Goal: Information Seeking & Learning: Learn about a topic

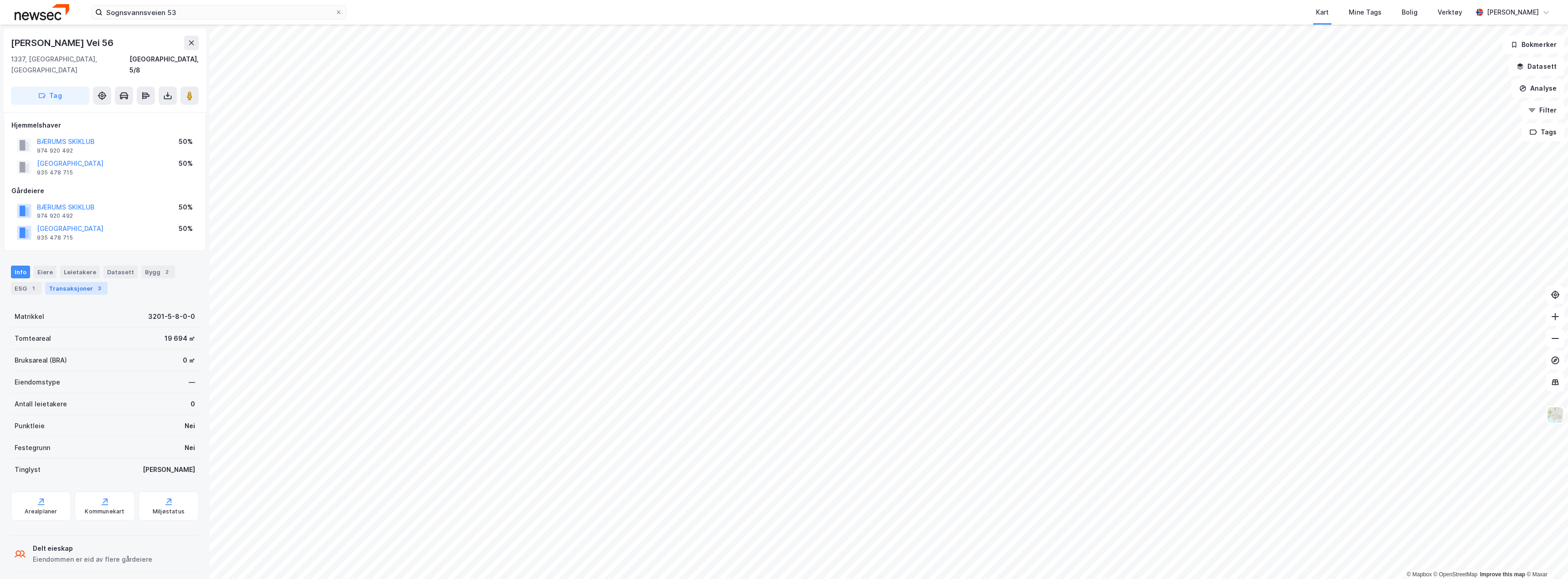
click at [83, 282] on div "Transaksjoner 3" at bounding box center [76, 288] width 63 height 13
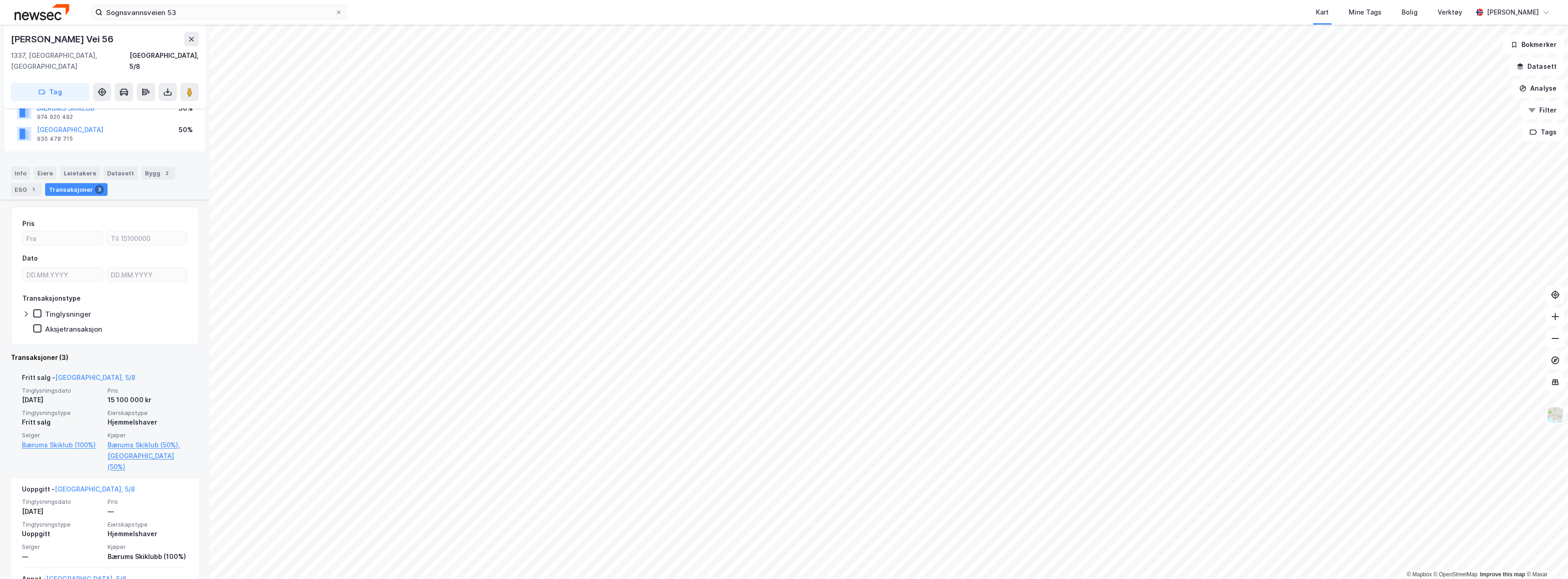
scroll to position [182, 0]
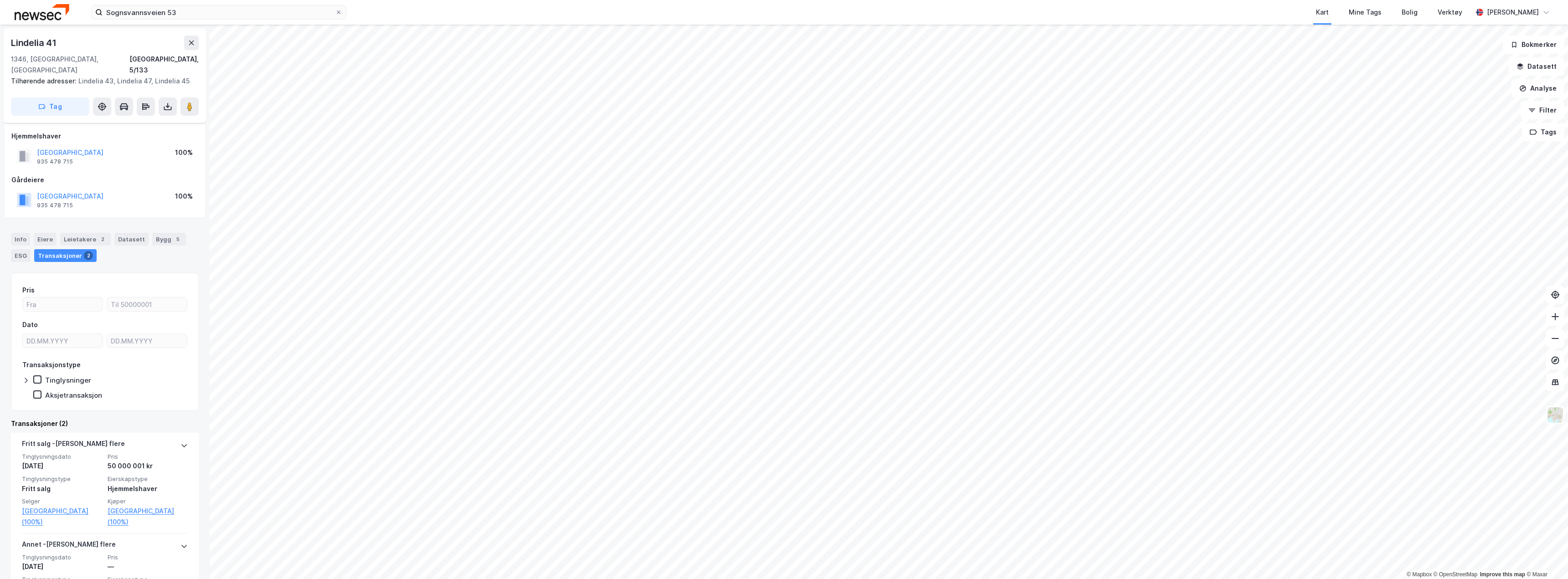
scroll to position [77, 0]
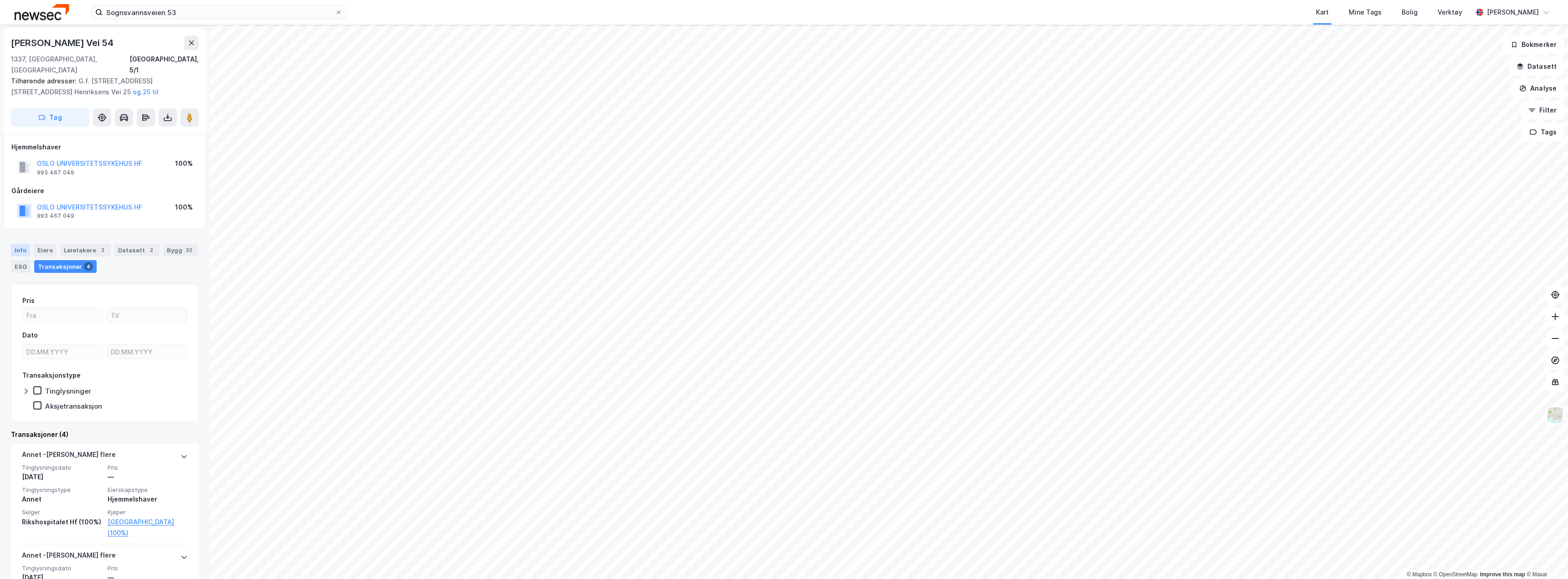
click at [15, 244] on div "Info" at bounding box center [20, 250] width 19 height 13
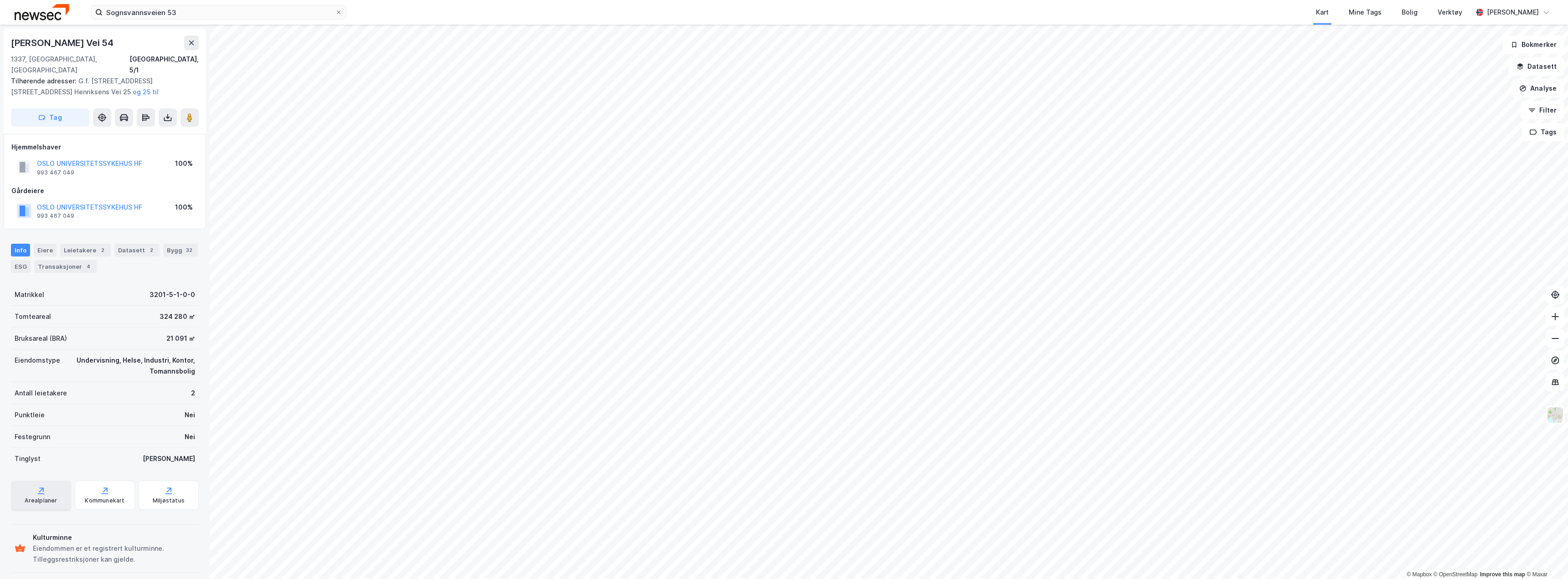
click at [37, 497] on div "Arealplaner" at bounding box center [40, 501] width 32 height 7
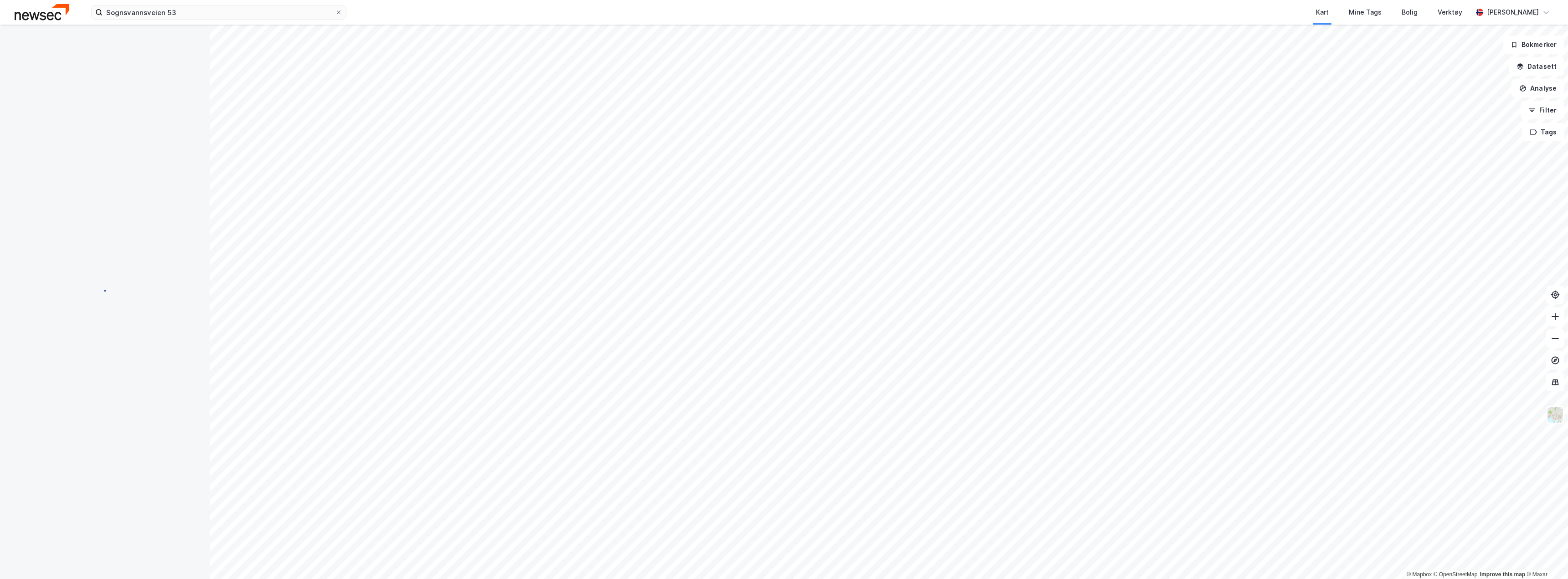
scroll to position [1, 0]
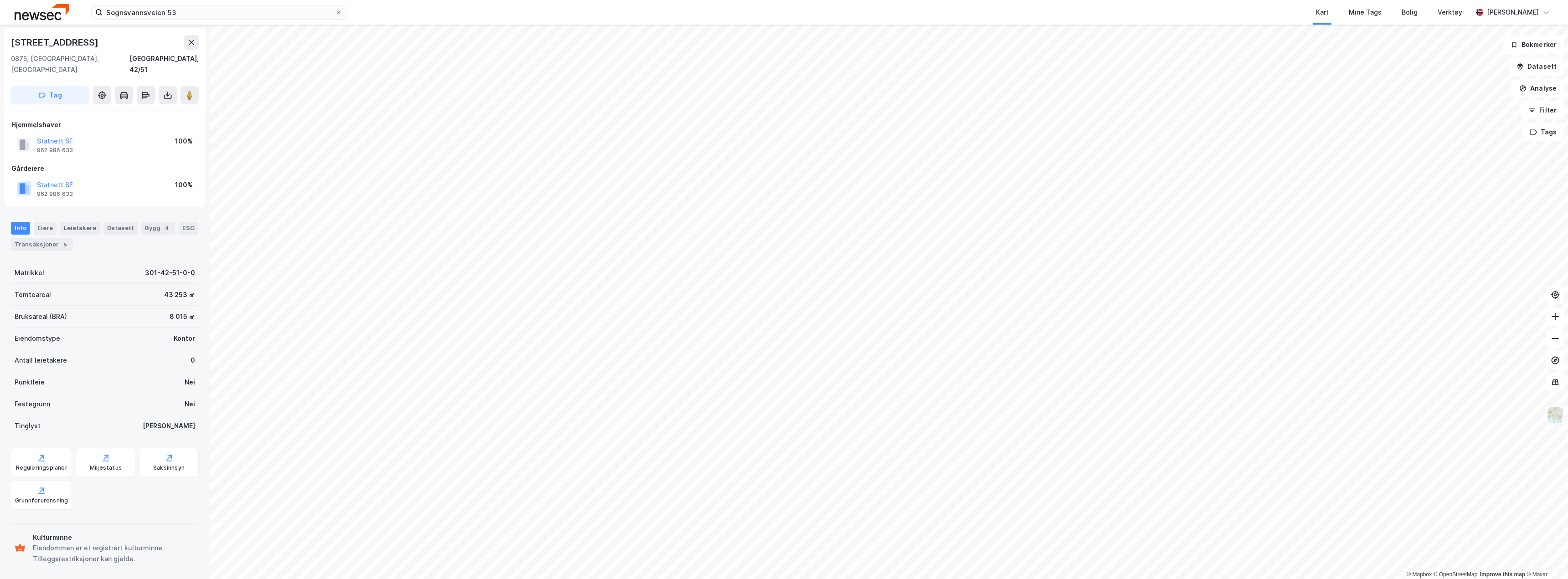
click at [51, 41] on div "[STREET_ADDRESS]" at bounding box center [55, 43] width 89 height 15
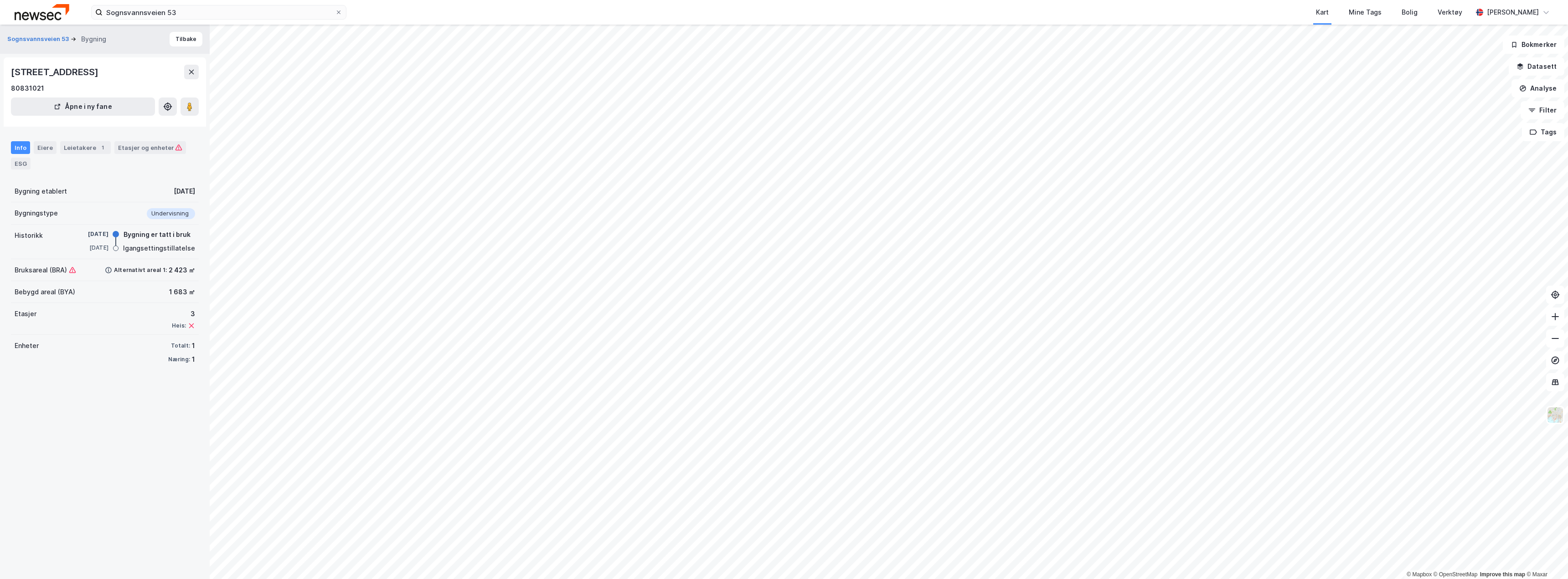
drag, startPoint x: 12, startPoint y: 71, endPoint x: 101, endPoint y: 69, distance: 89.0
click at [100, 69] on div "[STREET_ADDRESS]" at bounding box center [55, 72] width 89 height 15
copy div "[STREET_ADDRESS],"
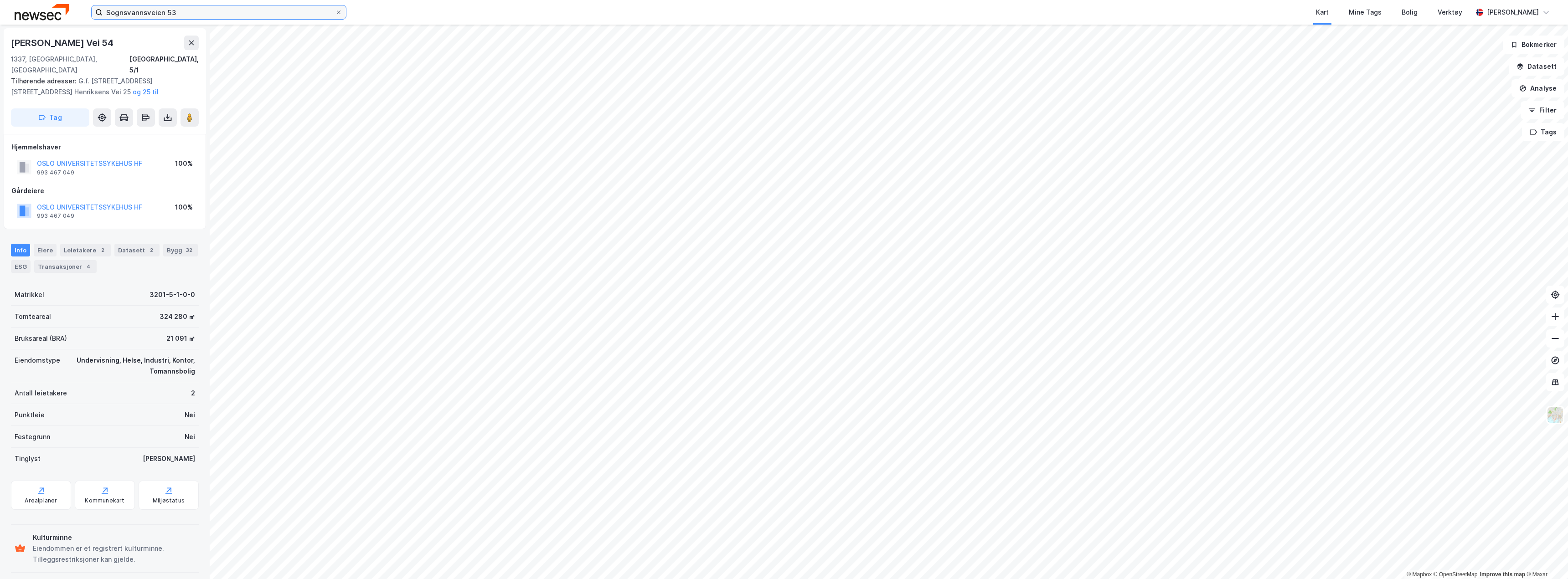
drag, startPoint x: 191, startPoint y: 12, endPoint x: 109, endPoint y: 3, distance: 82.5
click at [99, 4] on div "Sognsvannsveien 53 Kart Mine Tags Bolig Verktøy [PERSON_NAME]" at bounding box center [784, 12] width 1568 height 24
paste input "[STREET_ADDRESS]"
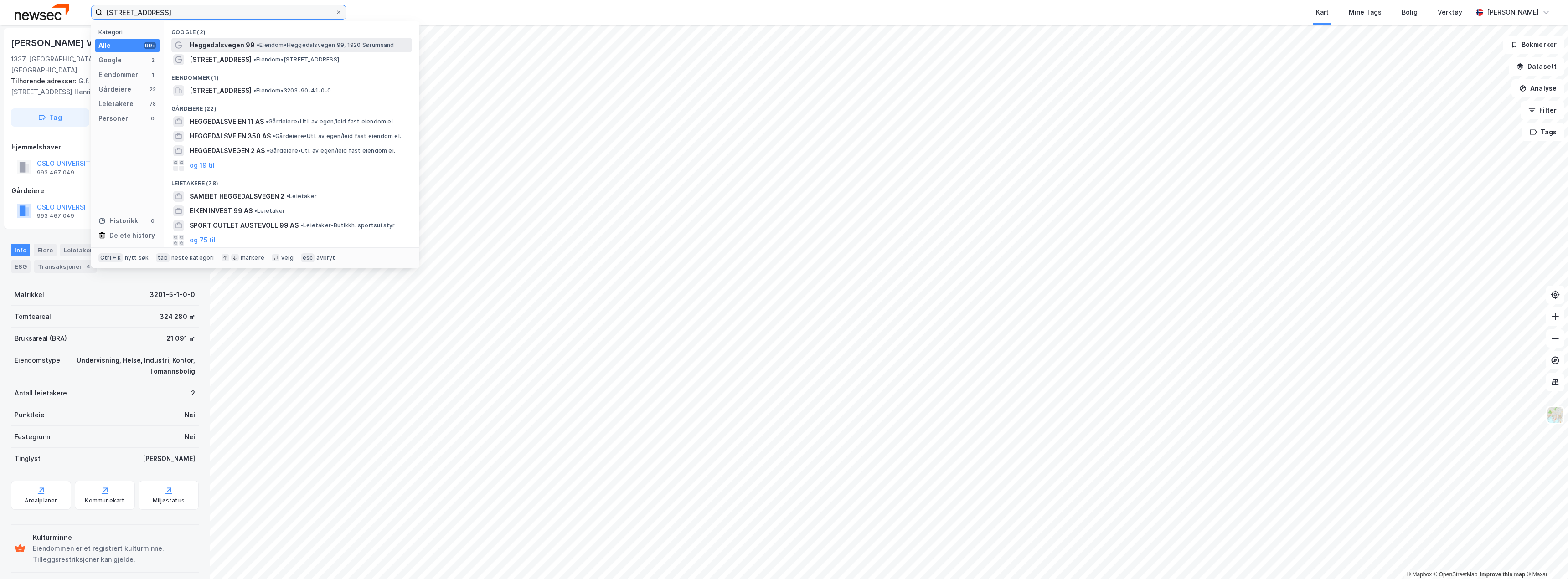
type input "[STREET_ADDRESS]"
click at [240, 44] on span "Heggedalsvegen 99" at bounding box center [222, 45] width 65 height 11
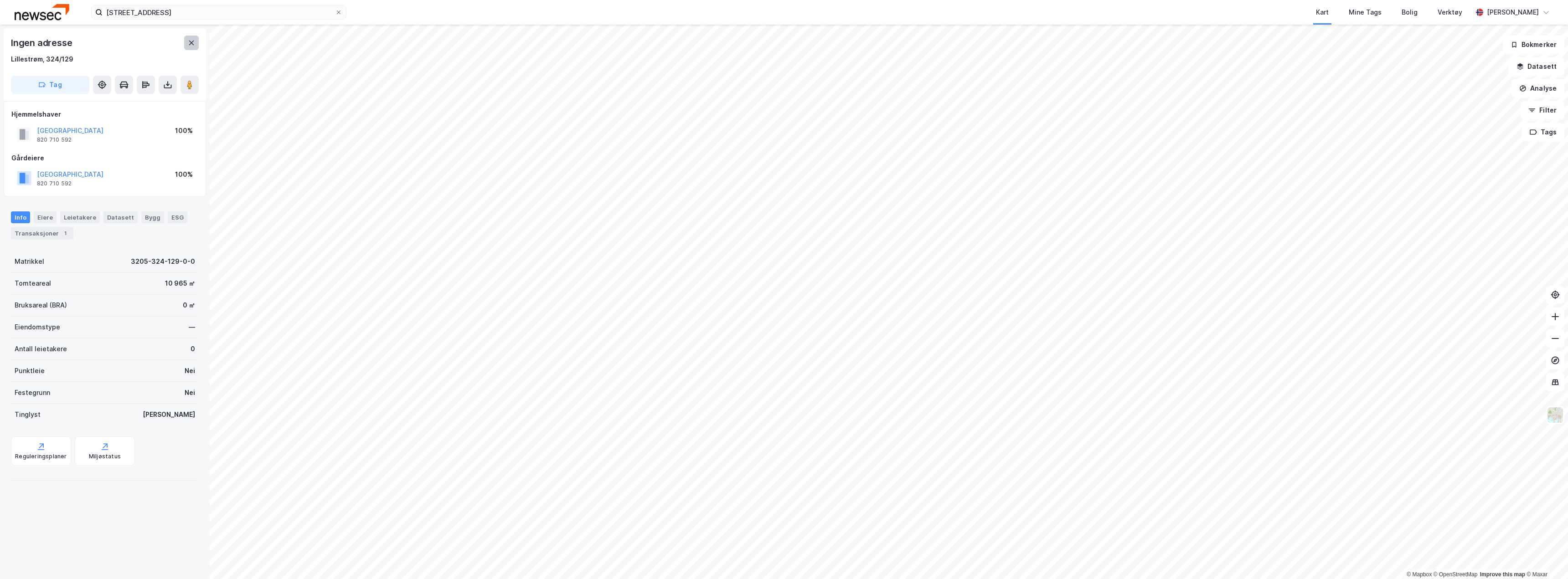
click at [190, 43] on icon at bounding box center [192, 43] width 7 height 7
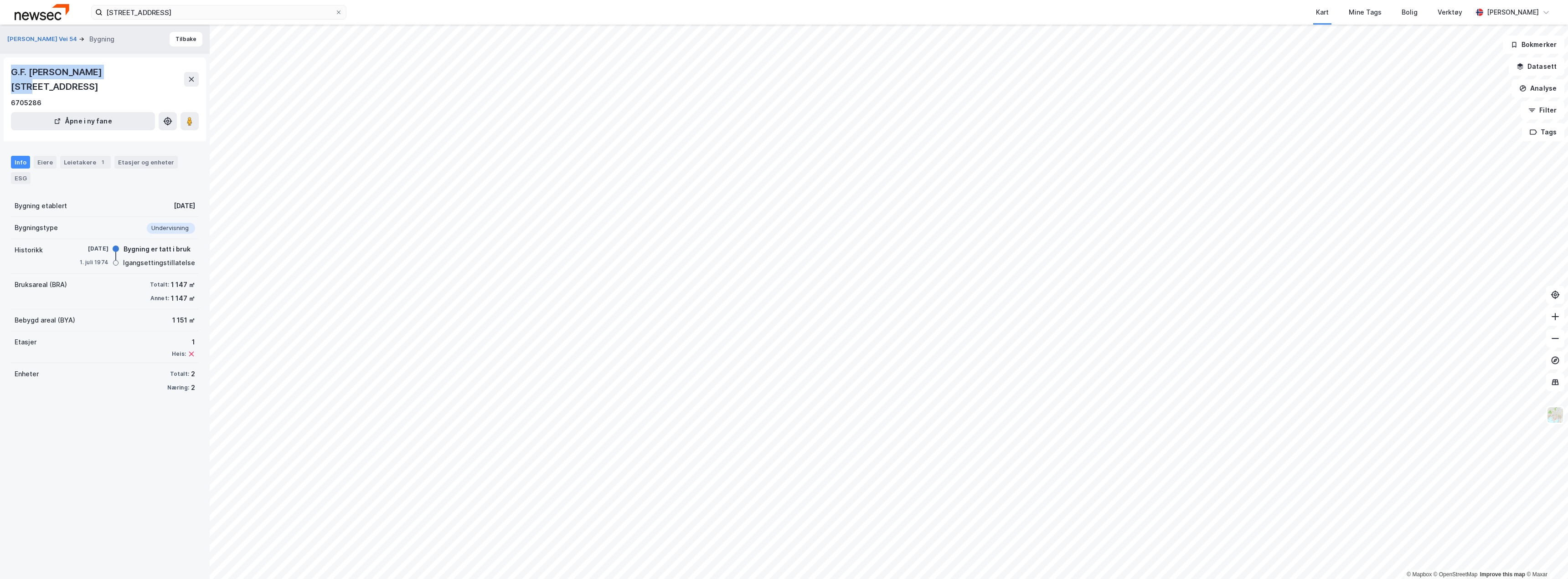
drag, startPoint x: 10, startPoint y: 72, endPoint x: 106, endPoint y: 72, distance: 96.0
click at [106, 72] on div "G.F. [PERSON_NAME][STREET_ADDRESS] i ny fane" at bounding box center [105, 99] width 202 height 84
copy div "G.F. [STREET_ADDRESS]"
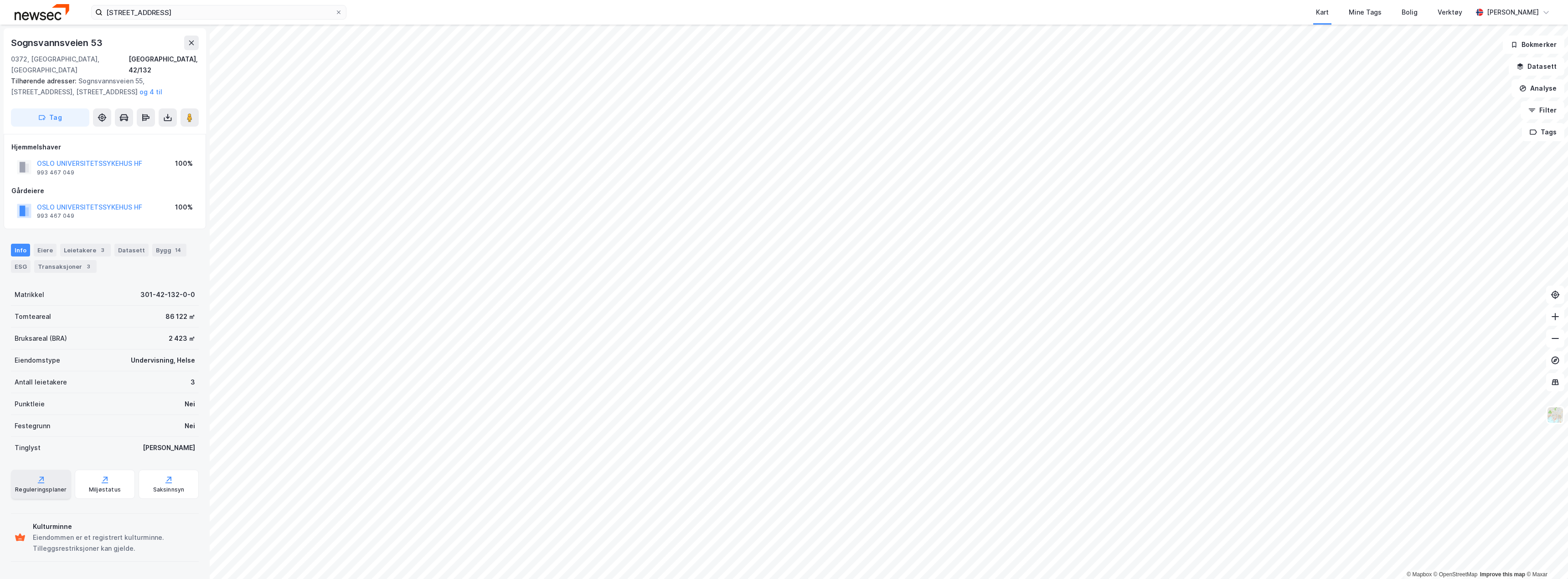
click at [42, 477] on icon at bounding box center [41, 479] width 4 height 4
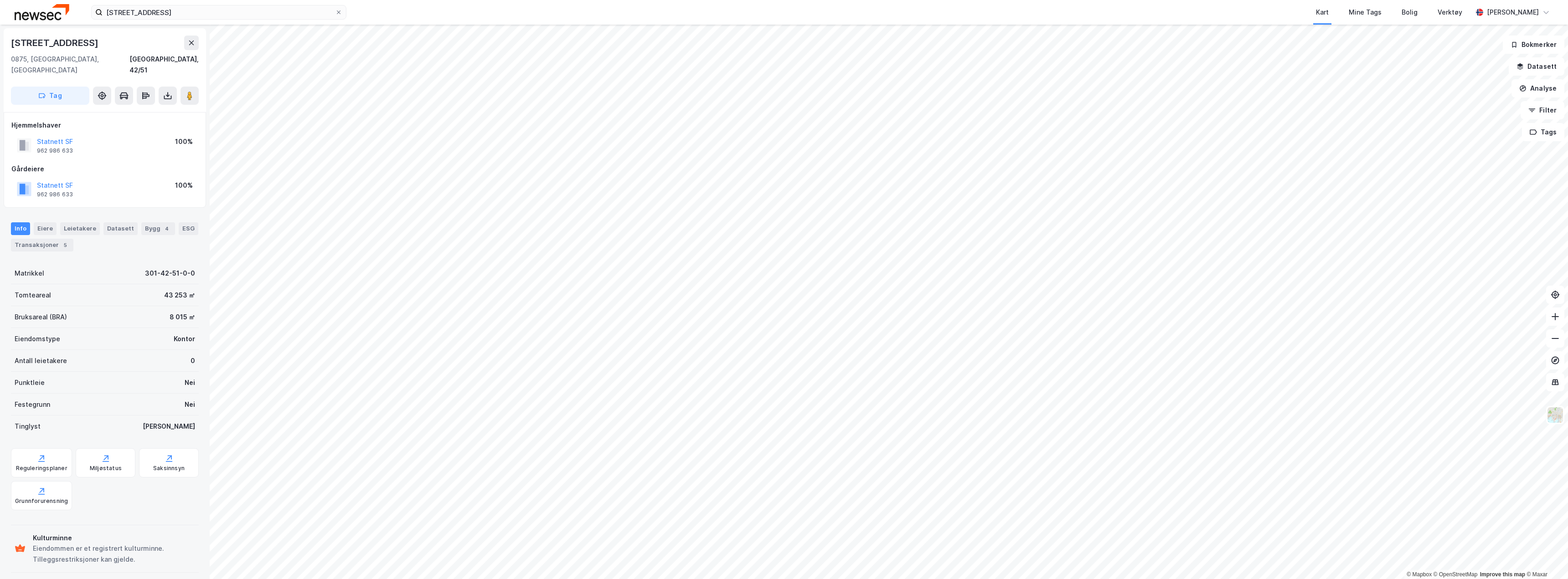
scroll to position [1, 0]
click at [77, 43] on div "[STREET_ADDRESS]" at bounding box center [55, 43] width 89 height 15
copy div "[STREET_ADDRESS]"
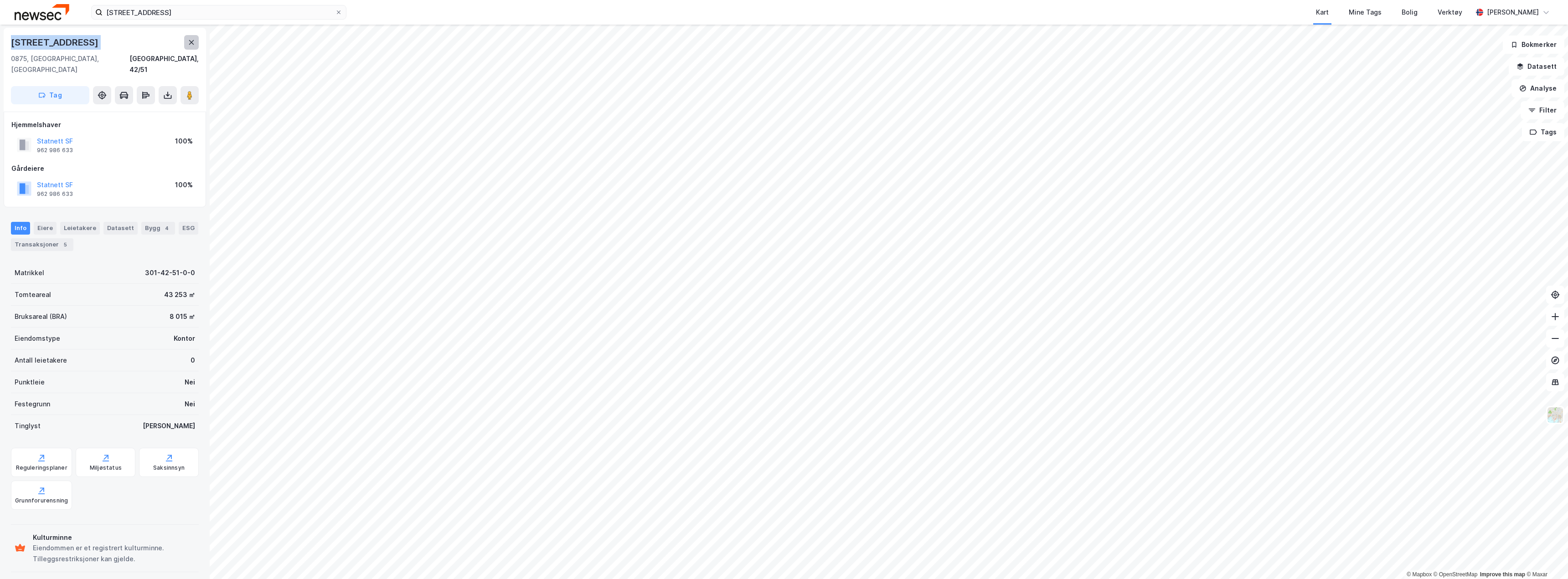
click at [192, 44] on icon at bounding box center [192, 43] width 7 height 7
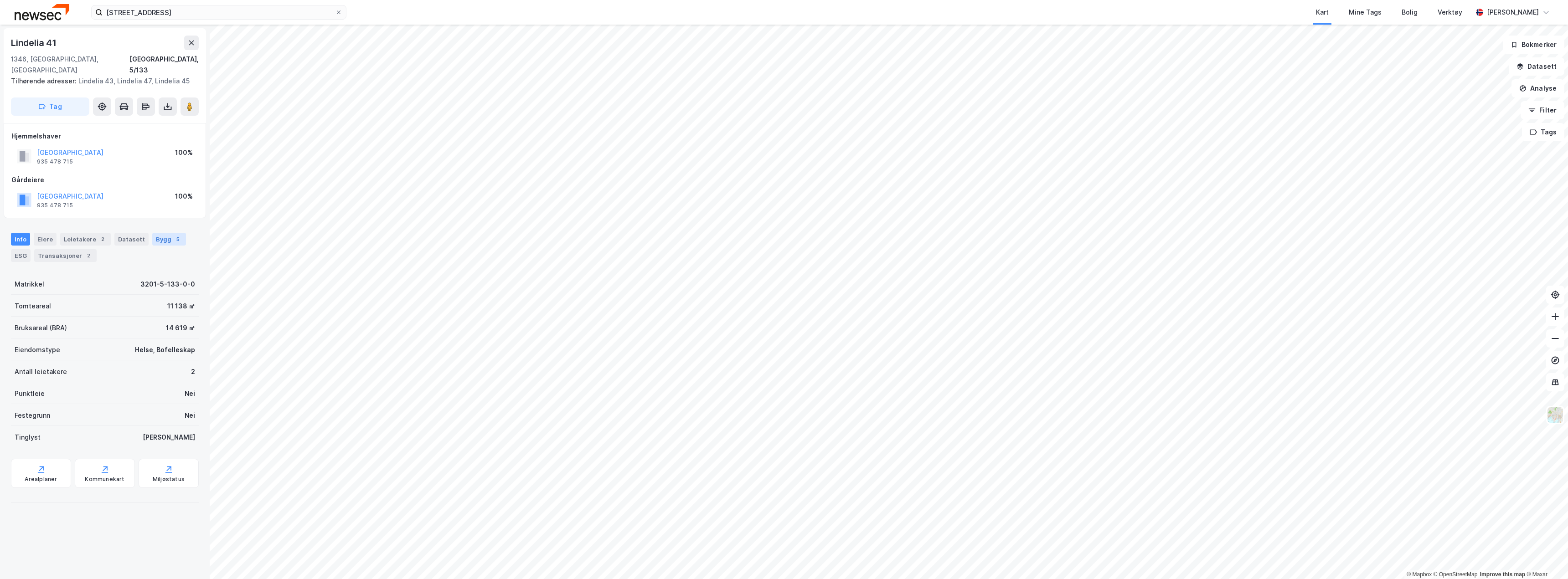
click at [154, 233] on div "Bygg 5" at bounding box center [169, 239] width 33 height 13
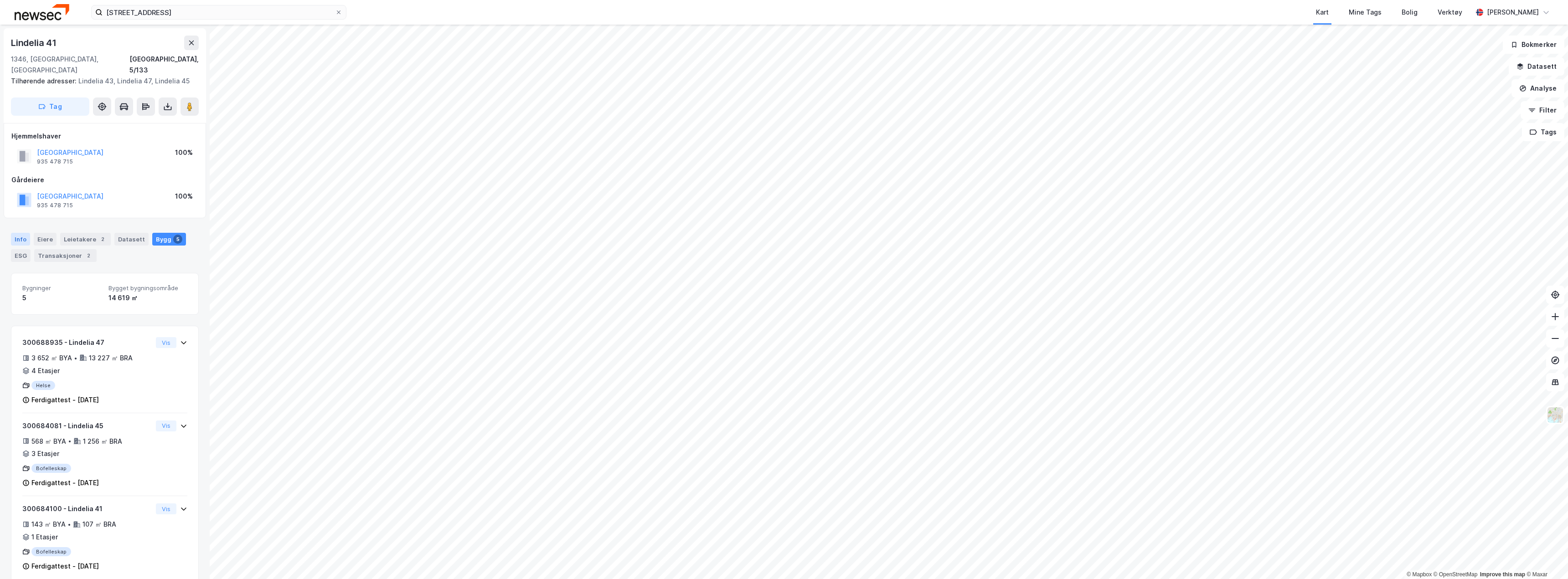
click at [24, 233] on div "Info" at bounding box center [20, 239] width 19 height 13
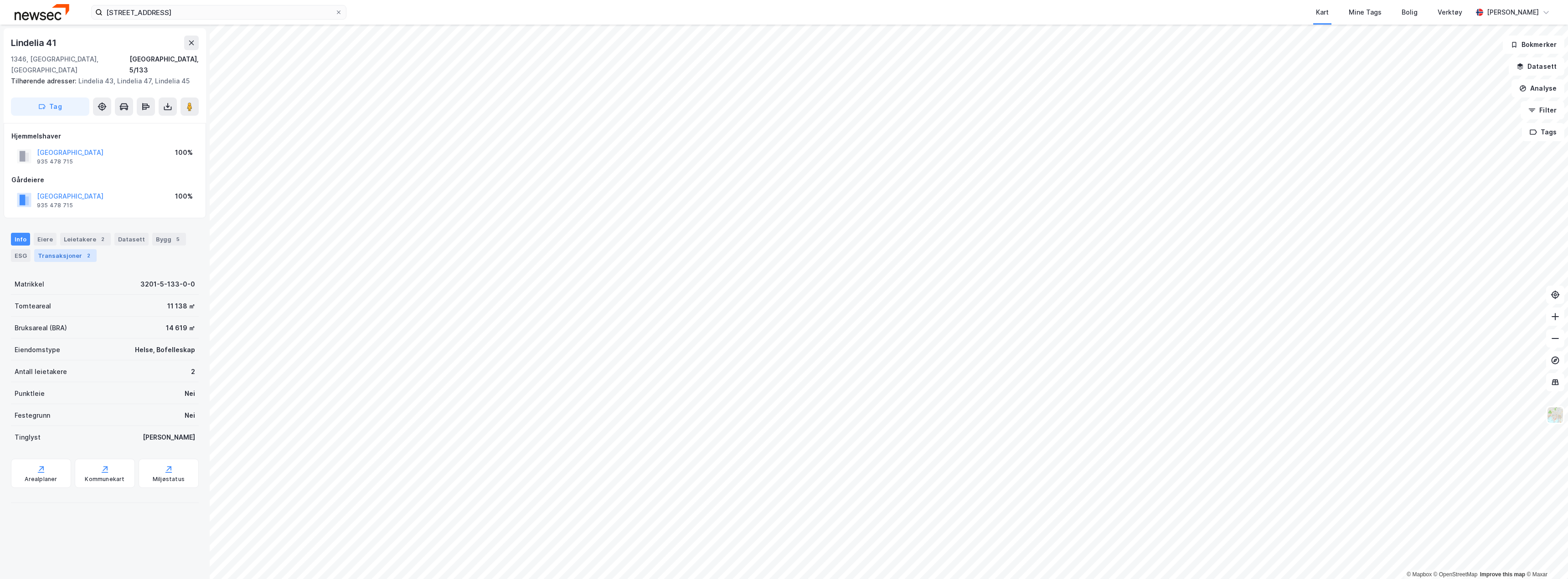
click at [62, 249] on div "Transaksjoner 2" at bounding box center [65, 255] width 63 height 13
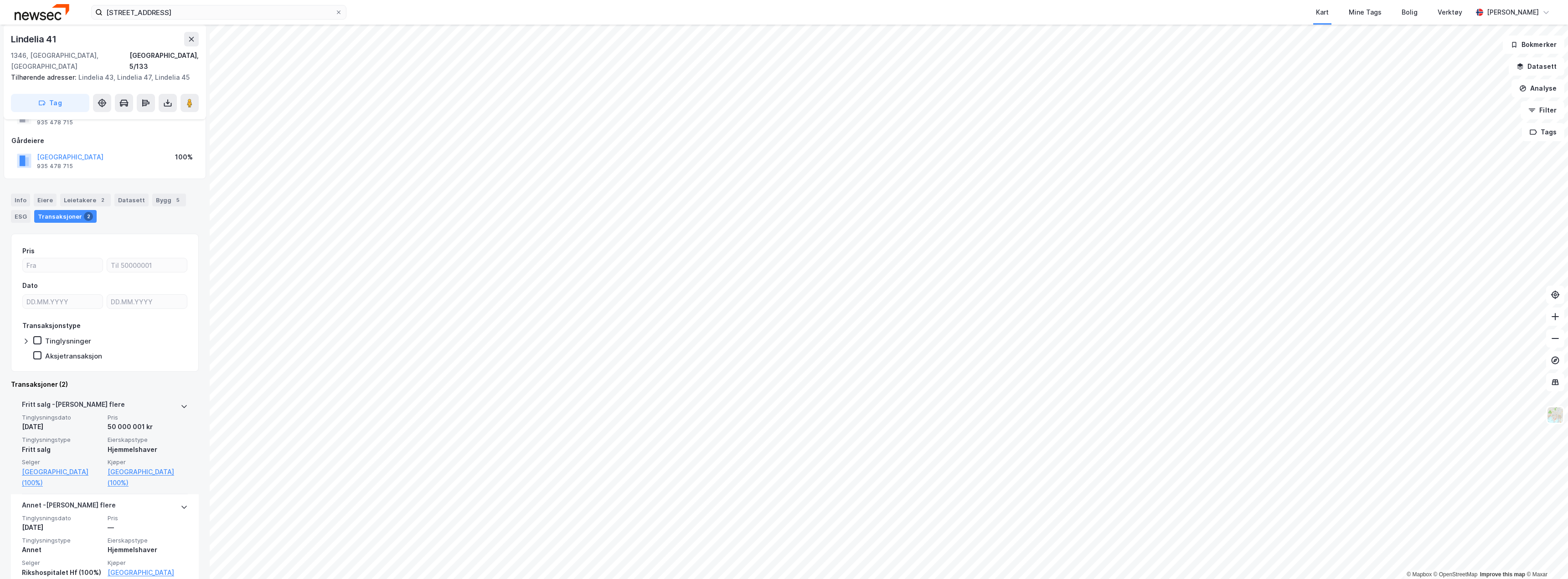
scroll to position [77, 0]
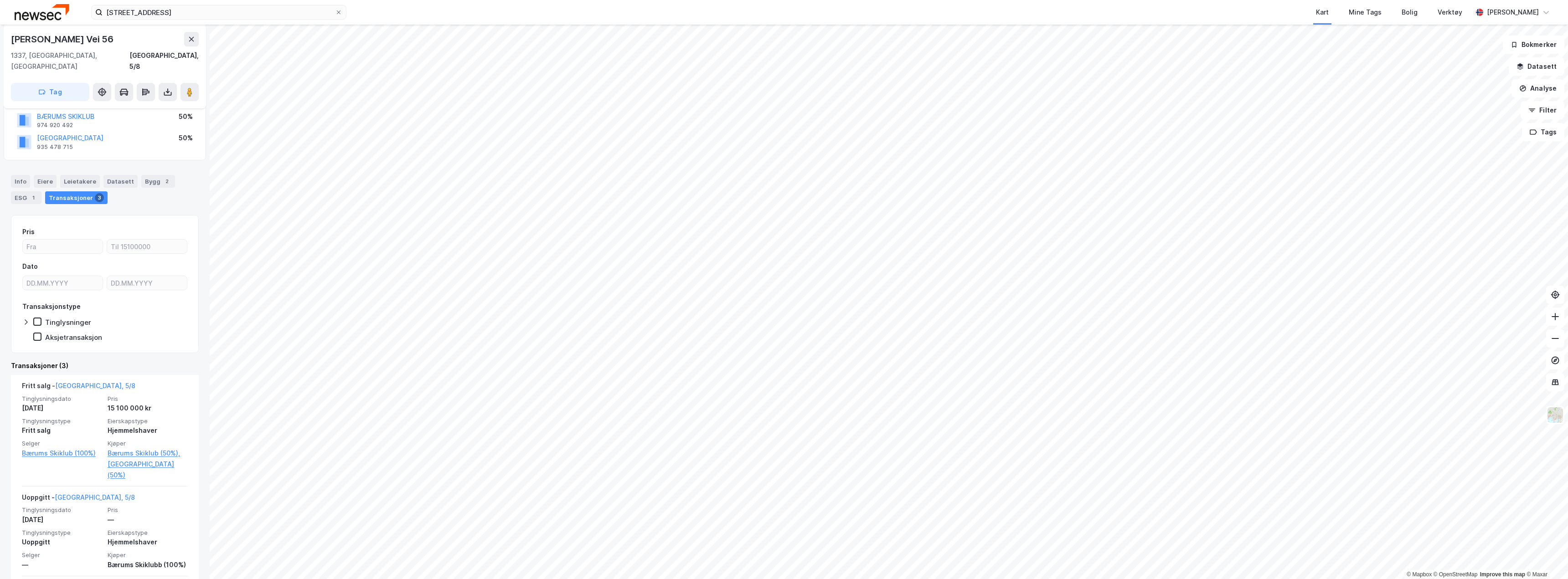
scroll to position [188, 0]
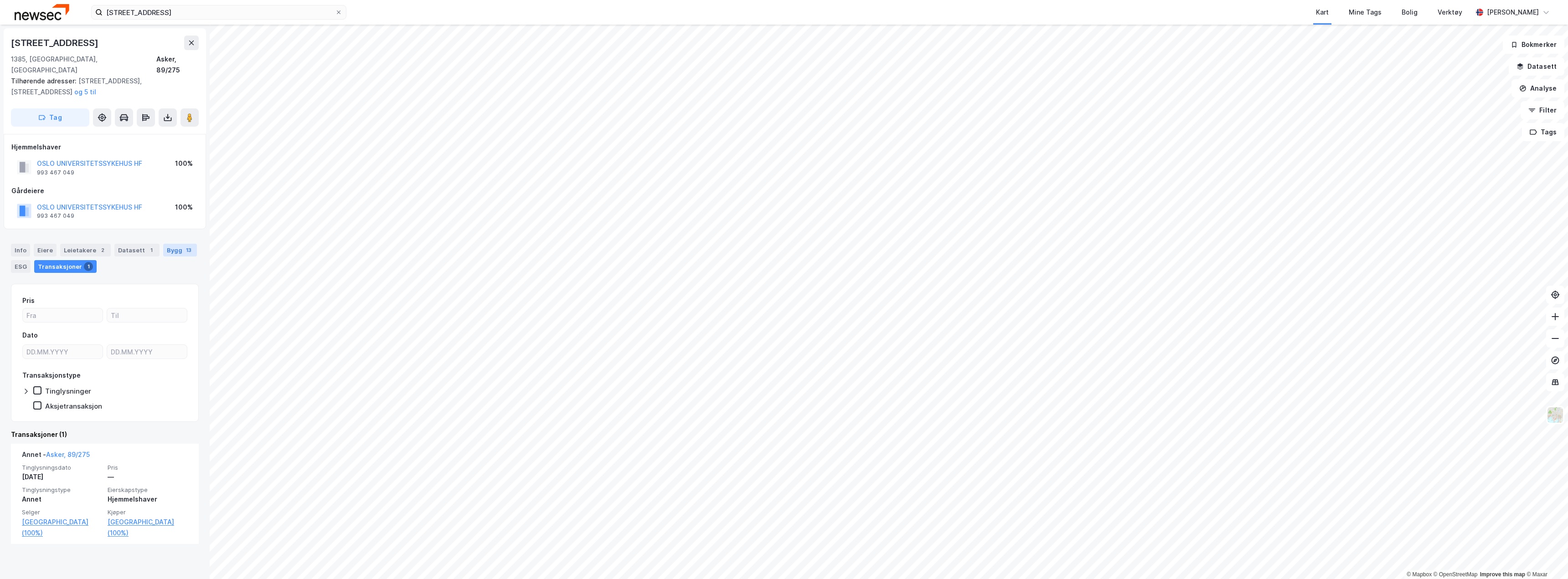
click at [169, 244] on div "Bygg 13" at bounding box center [180, 250] width 33 height 13
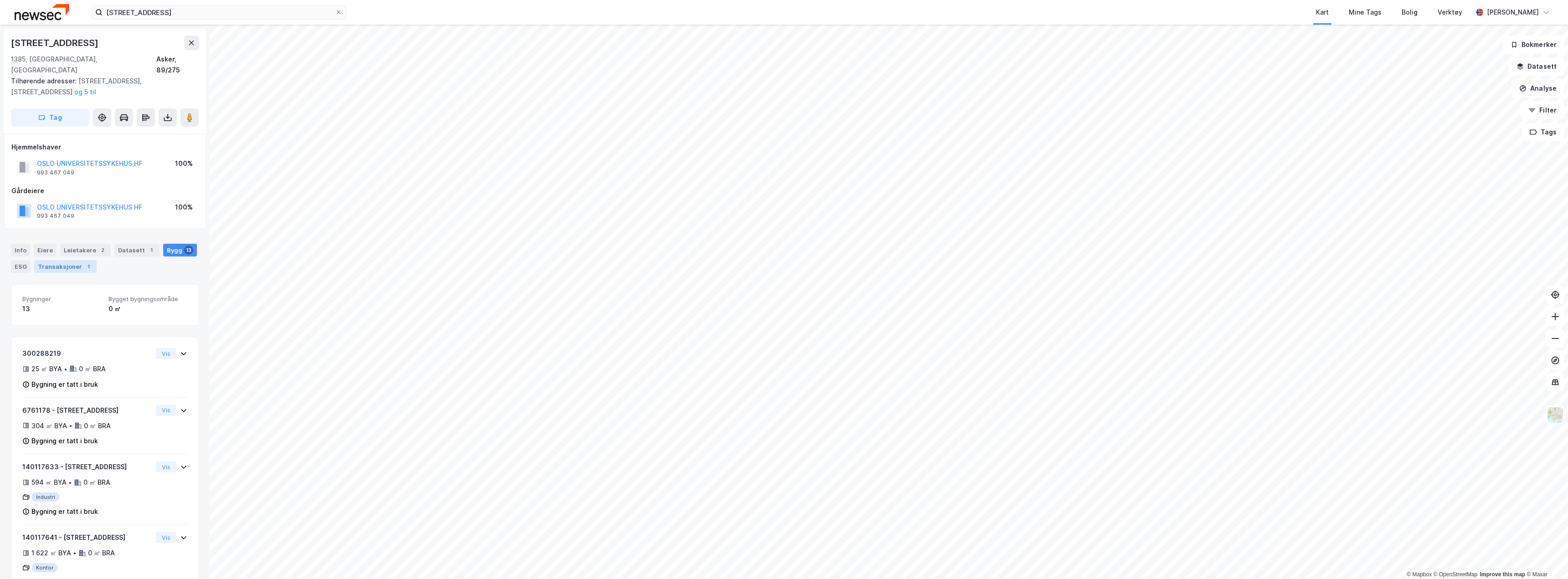
click at [63, 260] on div "Transaksjoner 1" at bounding box center [65, 266] width 63 height 13
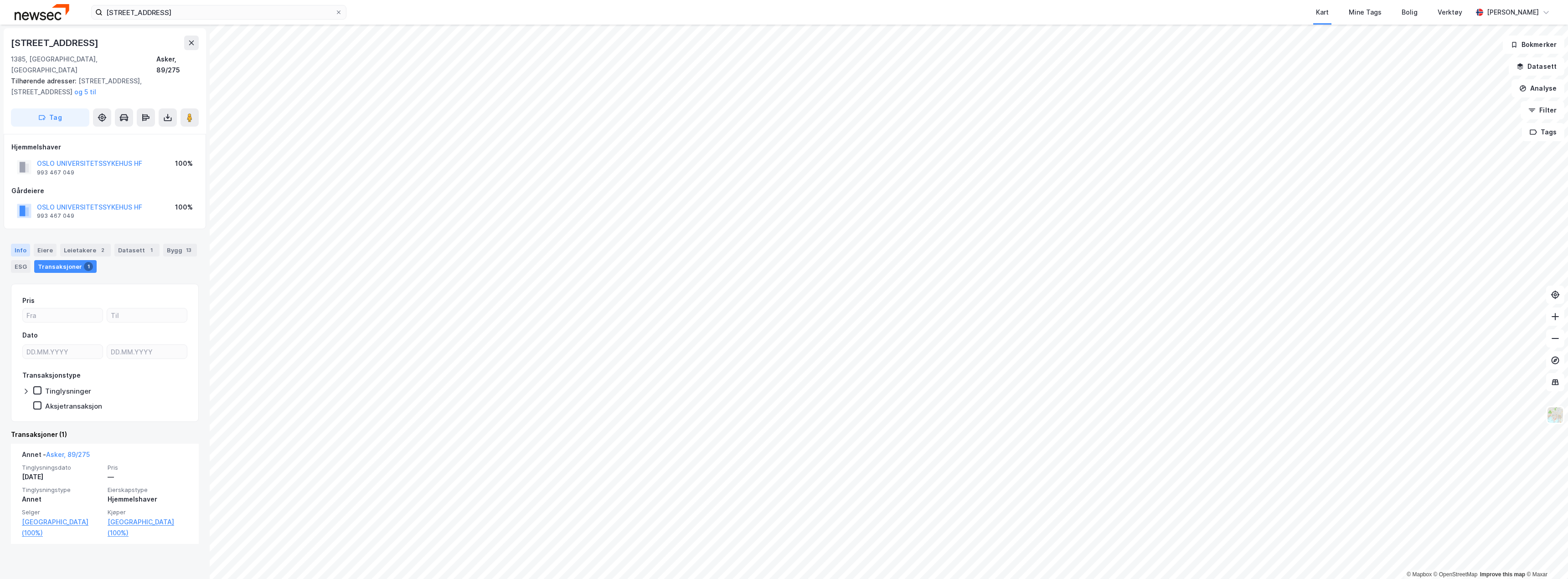
click at [21, 244] on div "Info" at bounding box center [20, 250] width 19 height 13
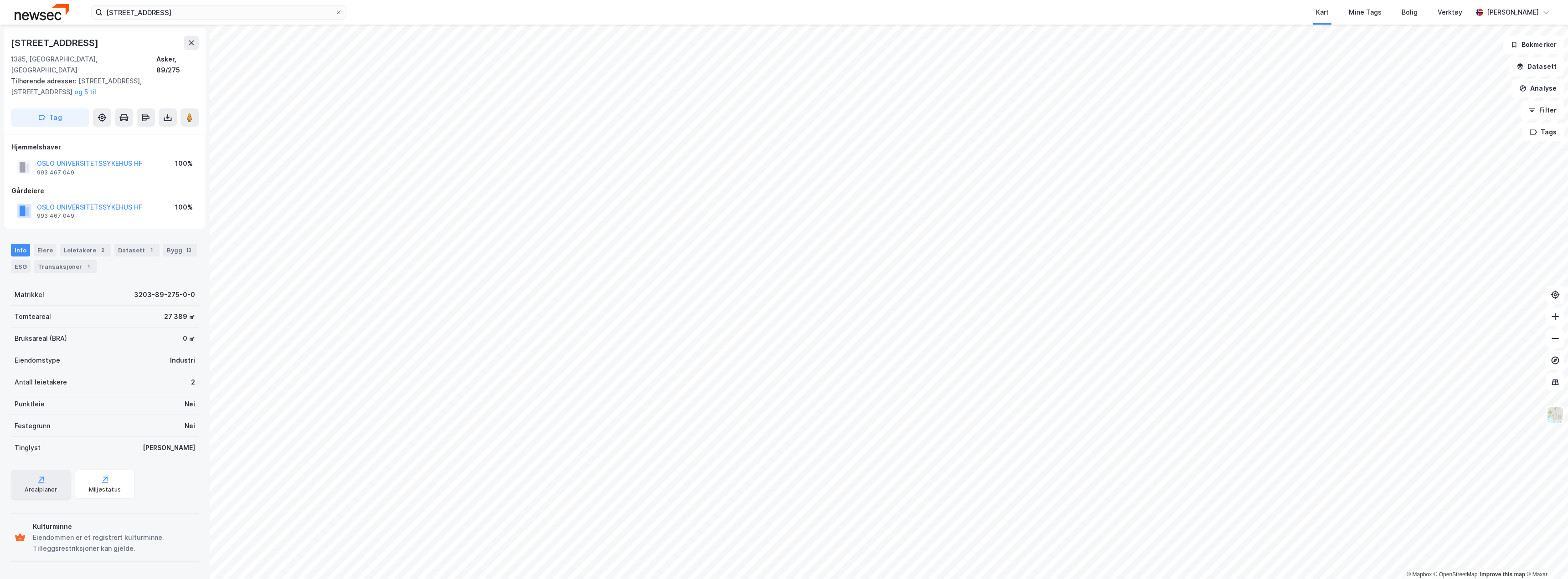
click at [43, 486] on div "Arealplaner" at bounding box center [40, 490] width 32 height 7
